Goal: Find specific page/section: Find specific page/section

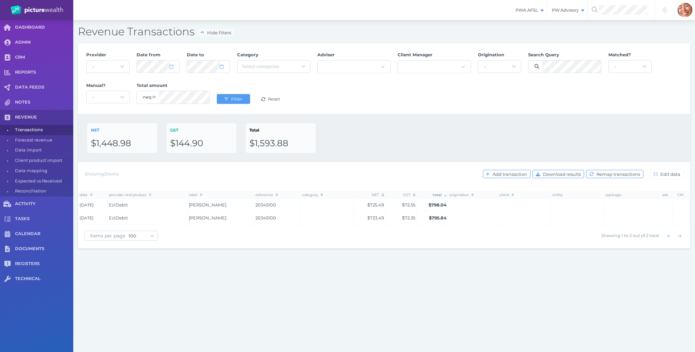
select select "null"
select select "100"
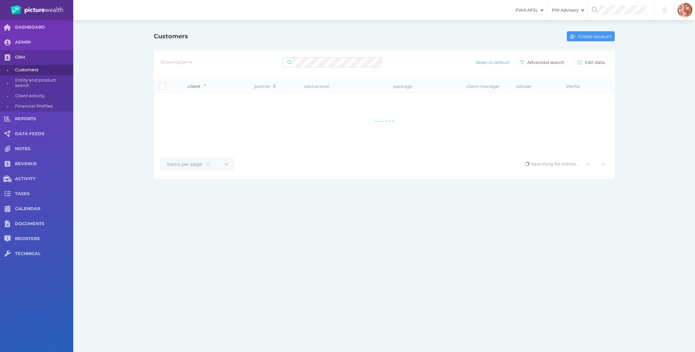
select select "25"
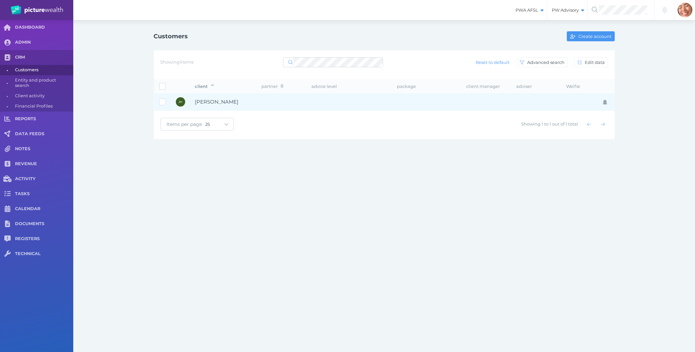
click at [254, 99] on td "Jacinta Heathcote" at bounding box center [223, 102] width 67 height 18
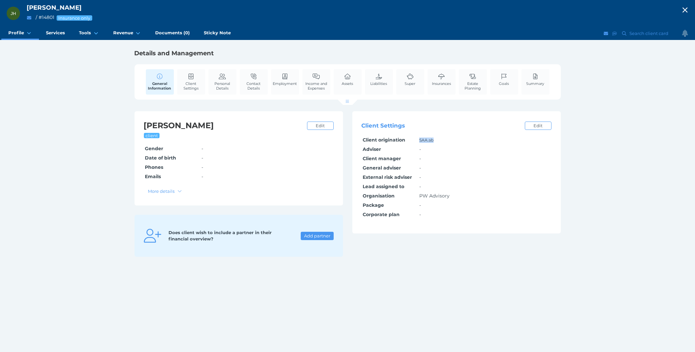
drag, startPoint x: 419, startPoint y: 143, endPoint x: 433, endPoint y: 141, distance: 14.5
click at [433, 141] on td "SAA.ab" at bounding box center [484, 140] width 133 height 9
